Goal: Task Accomplishment & Management: Use online tool/utility

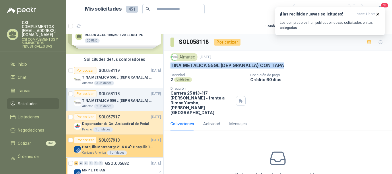
scroll to position [29, 0]
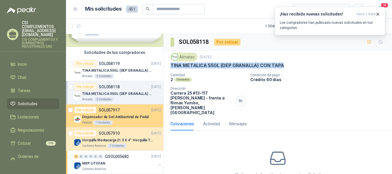
click at [125, 117] on p "Dispensador de Gel Antibactirial de Pedal" at bounding box center [115, 116] width 67 height 5
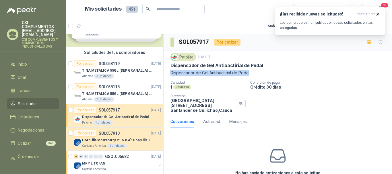
drag, startPoint x: 172, startPoint y: 72, endPoint x: 251, endPoint y: 72, distance: 78.8
click at [251, 72] on p "Dispensador de Gel Antibactirial de Pedal" at bounding box center [277, 73] width 214 height 6
copy p "Dispensador de Gel Antibactirial de Pedal"
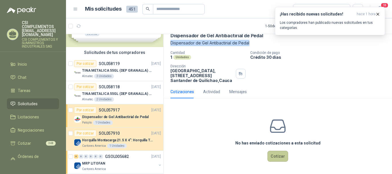
click at [274, 159] on button "Cotizar" at bounding box center [277, 156] width 21 height 11
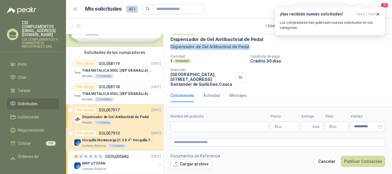
scroll to position [26, 0]
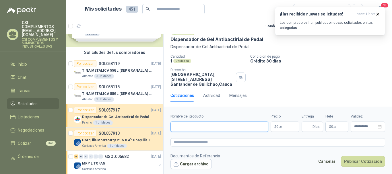
click at [181, 126] on input "Nombre del producto" at bounding box center [219, 127] width 98 height 10
paste input "**********"
type input "**********"
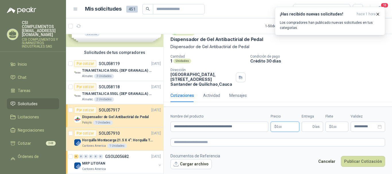
click at [277, 128] on span "0 ,00" at bounding box center [278, 126] width 5 height 3
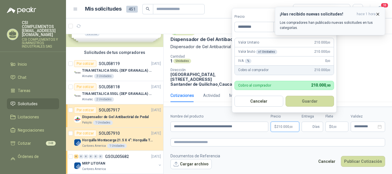
type input "*********"
click at [380, 14] on icon "button" at bounding box center [377, 14] width 5 height 5
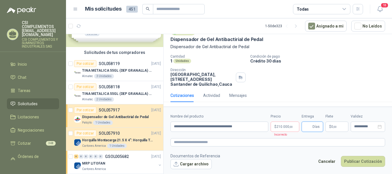
click at [310, 126] on input "Entrega" at bounding box center [308, 127] width 6 height 10
type input "*"
click at [292, 151] on form "**********" at bounding box center [277, 141] width 228 height 69
click at [333, 125] on span "0 ,00" at bounding box center [333, 126] width 5 height 3
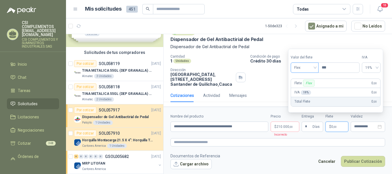
click at [315, 69] on span "Flex" at bounding box center [304, 67] width 21 height 9
click at [306, 88] on div "Incluido" at bounding box center [305, 89] width 20 height 6
click at [356, 123] on div "**********" at bounding box center [367, 127] width 34 height 10
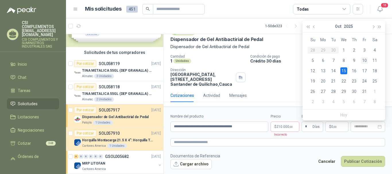
click at [365, 60] on div "10" at bounding box center [364, 60] width 7 height 7
type input "**********"
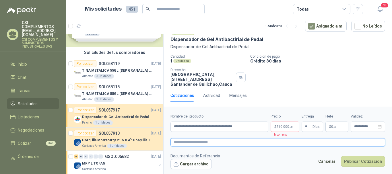
click at [200, 140] on textarea at bounding box center [277, 142] width 214 height 8
click at [284, 128] on span "210.000 ,00" at bounding box center [284, 126] width 16 height 3
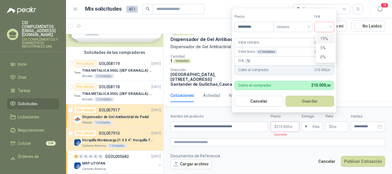
click at [330, 29] on input "search" at bounding box center [324, 26] width 13 height 9
click at [323, 38] on div "19%" at bounding box center [325, 39] width 11 height 6
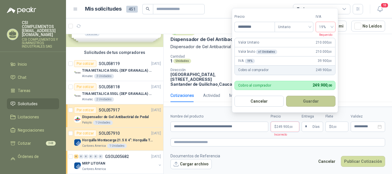
click at [318, 102] on button "Guardar" at bounding box center [310, 101] width 49 height 11
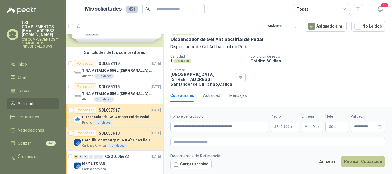
click at [355, 159] on button "Publicar Cotización" at bounding box center [363, 161] width 44 height 11
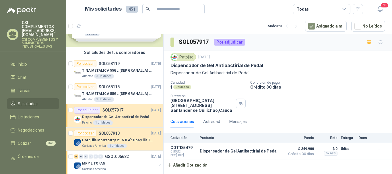
scroll to position [0, 0]
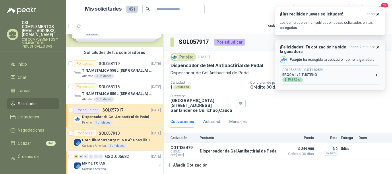
click at [378, 47] on icon "button" at bounding box center [377, 47] width 5 height 5
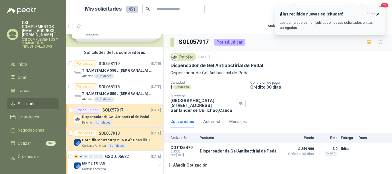
click at [377, 12] on icon "button" at bounding box center [377, 14] width 5 height 5
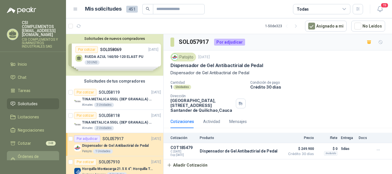
click at [25, 153] on span "Órdenes de Compra" at bounding box center [36, 159] width 36 height 13
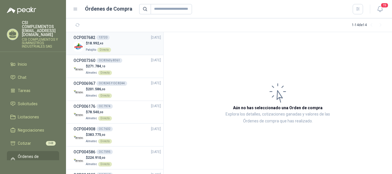
click at [112, 42] on div "$ 18.992 ,40 Patojito Directo" at bounding box center [116, 47] width 87 height 12
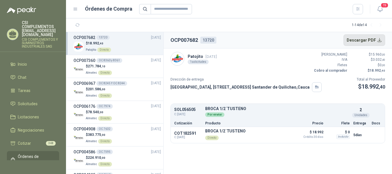
click at [377, 41] on button "Descargar PDF" at bounding box center [364, 39] width 42 height 11
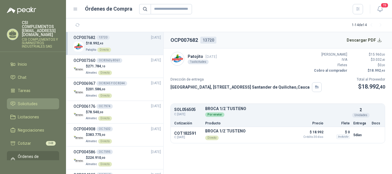
click at [29, 101] on span "Solicitudes" at bounding box center [28, 104] width 20 height 6
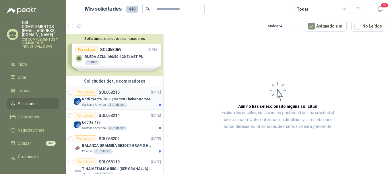
click at [125, 91] on div "Por cotizar SOL058215 [DATE]" at bounding box center [117, 92] width 87 height 7
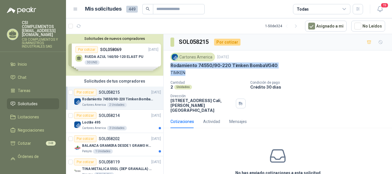
drag, startPoint x: 169, startPoint y: 67, endPoint x: 186, endPoint y: 73, distance: 18.8
click at [186, 73] on div "Cartones America [DATE] Rodamiento 74550/90-220 Timken BombaVG40 TIMKEN Cantida…" at bounding box center [277, 82] width 228 height 65
copy div "Rodamiento 74550/90-220 Timken BombaVG40 TIMKEN"
click at [113, 117] on p "SOL058214" at bounding box center [109, 116] width 21 height 4
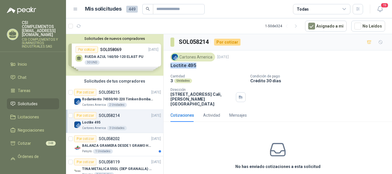
drag, startPoint x: 171, startPoint y: 65, endPoint x: 199, endPoint y: 69, distance: 28.1
click at [199, 68] on div "Loctite 495" at bounding box center [277, 65] width 214 height 6
copy p "Loctite 495"
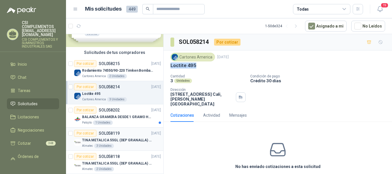
scroll to position [57, 0]
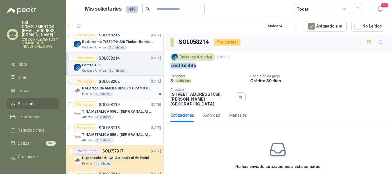
click at [113, 82] on p "SOL058202" at bounding box center [109, 81] width 21 height 4
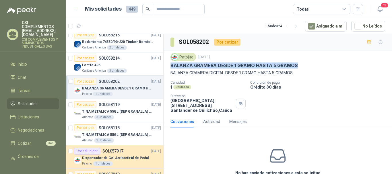
drag, startPoint x: 169, startPoint y: 63, endPoint x: 302, endPoint y: 64, distance: 133.3
click at [302, 64] on div "Patojito [DATE] BALANZA GRAMERA DESDE 1 GRAMO HASTA 5 [PERSON_NAME] GRAMERA DIG…" at bounding box center [277, 82] width 228 height 65
copy p "BALANZA GRAMERA DESDE 1 GRAMO HASTA 5 GRAMOS"
